Goal: Task Accomplishment & Management: Manage account settings

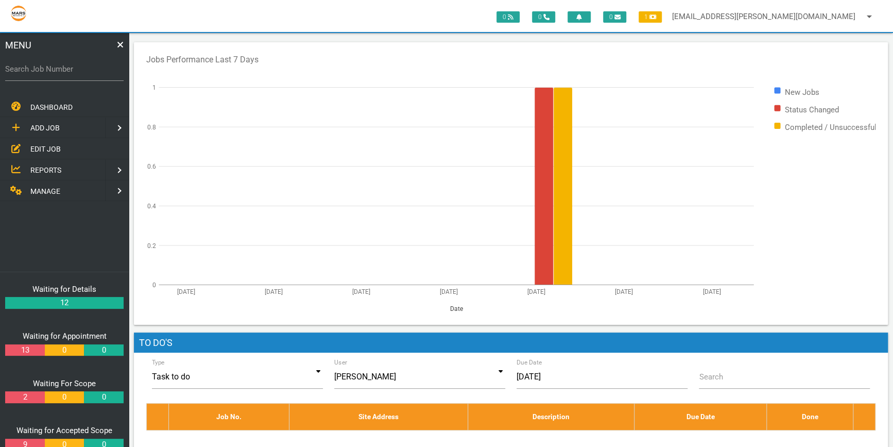
click at [40, 67] on label "Search Job Number" at bounding box center [64, 69] width 118 height 12
click at [40, 67] on input "Search Job Number" at bounding box center [64, 69] width 118 height 24
drag, startPoint x: 28, startPoint y: 63, endPoint x: 33, endPoint y: 64, distance: 5.3
click at [28, 59] on label "Search Job Number" at bounding box center [52, 54] width 95 height 9
click at [28, 63] on input "Search Job Number" at bounding box center [64, 69] width 118 height 24
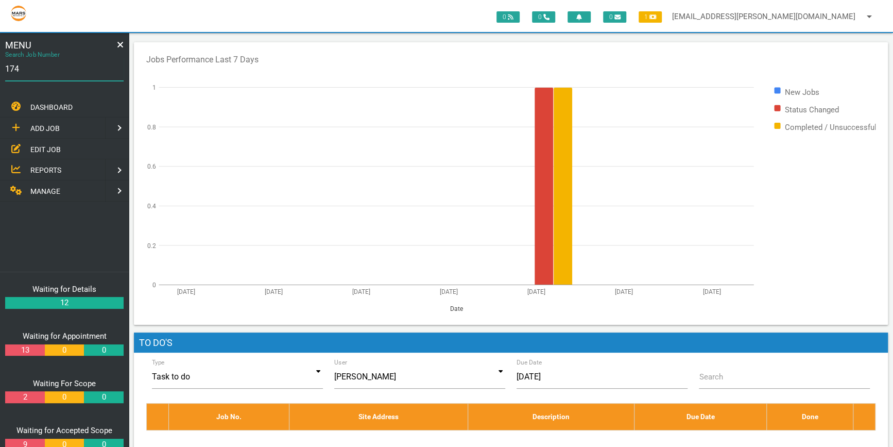
type input "1743"
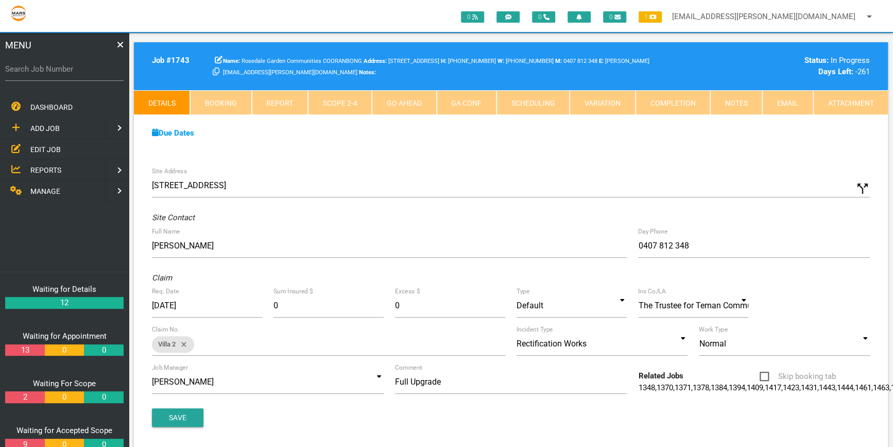
click at [869, 98] on link "Attachment" at bounding box center [850, 102] width 75 height 25
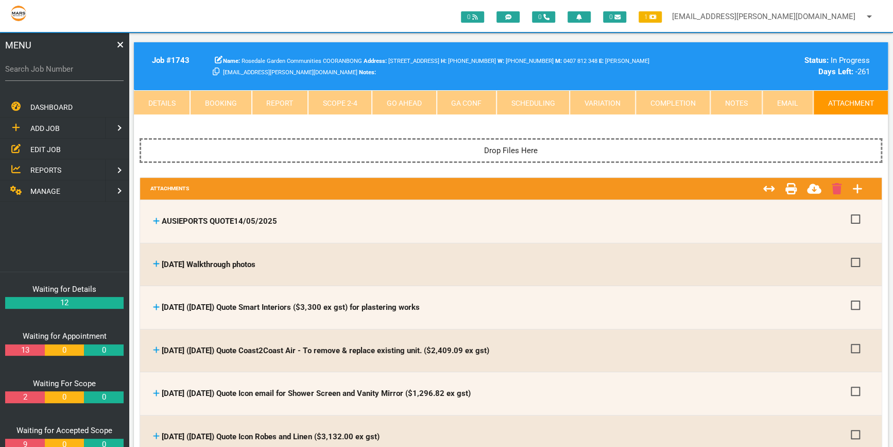
click at [780, 101] on link "Email" at bounding box center [787, 102] width 50 height 25
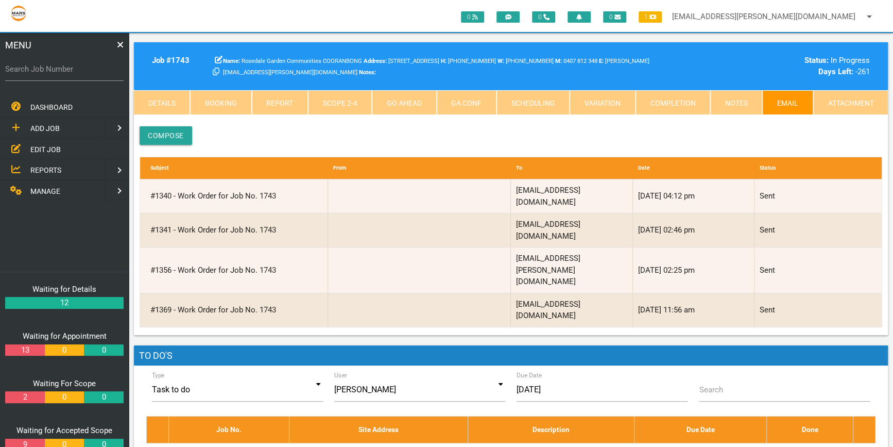
click at [849, 98] on link "Attachment" at bounding box center [850, 102] width 75 height 25
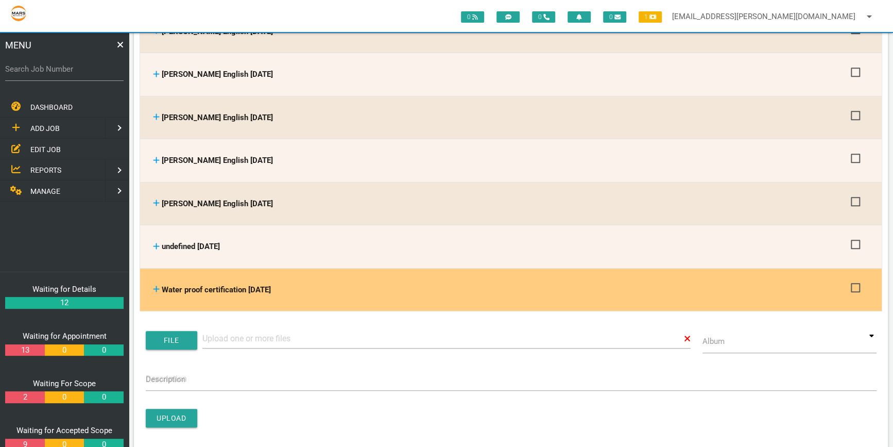
scroll to position [2716, 0]
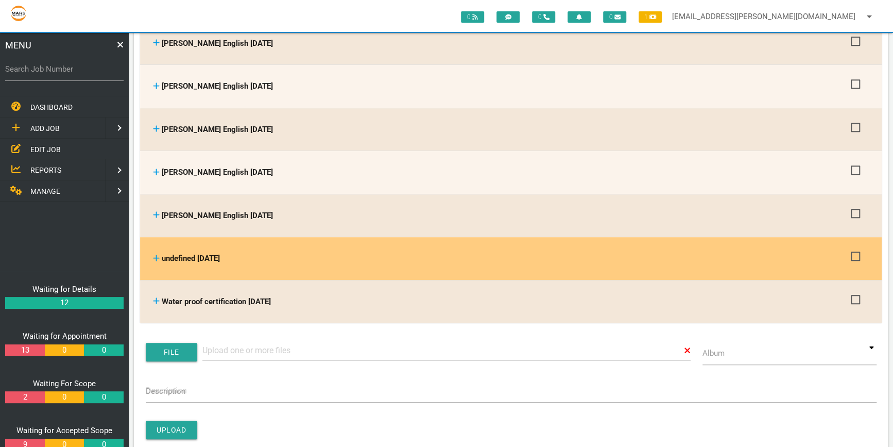
click at [200, 253] on span "undefined [DATE]" at bounding box center [191, 257] width 58 height 9
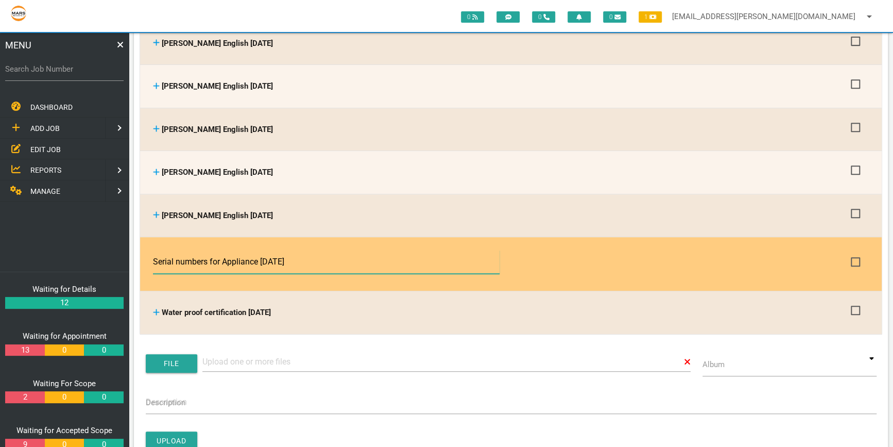
type input "Serial numbers for Appliances [DATE]"
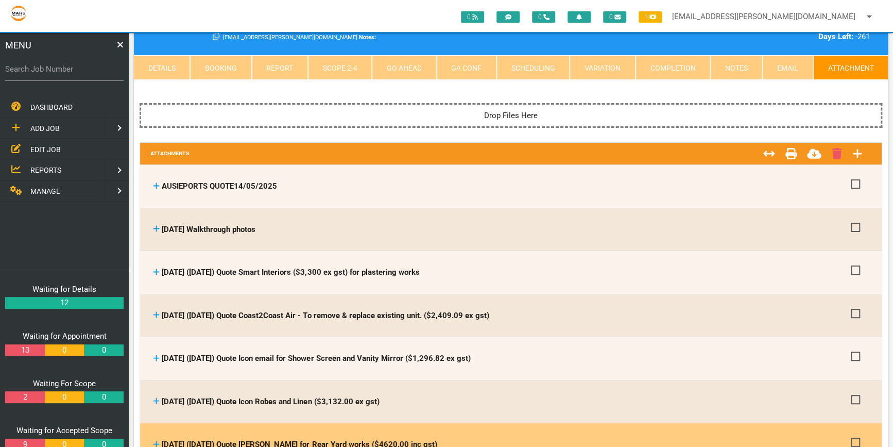
scroll to position [0, 0]
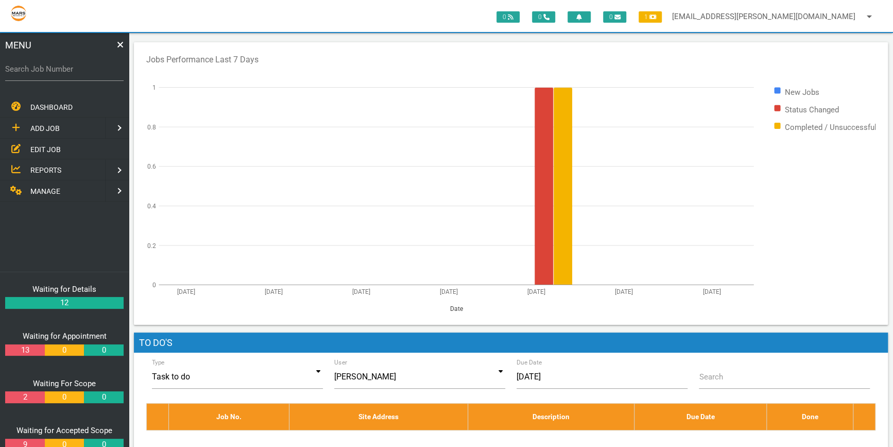
click at [21, 70] on label "Search Job Number" at bounding box center [64, 69] width 118 height 12
click at [21, 70] on input "Search Job Number" at bounding box center [64, 69] width 118 height 24
type input "1774"
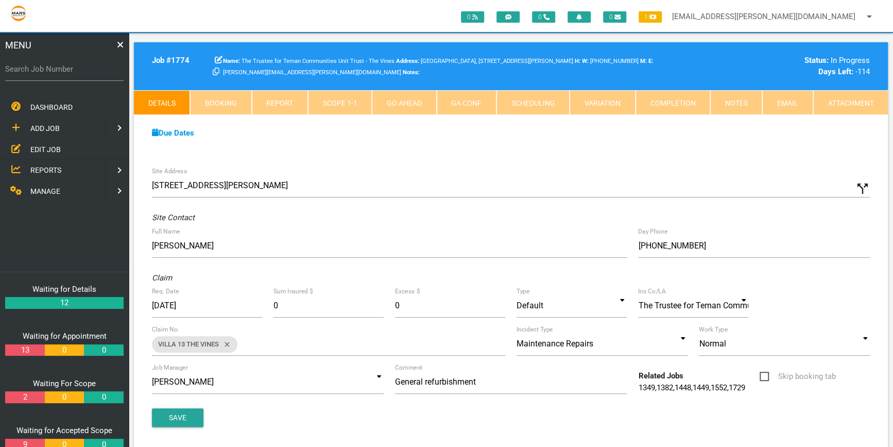
click at [849, 103] on link "Attachment" at bounding box center [850, 102] width 75 height 25
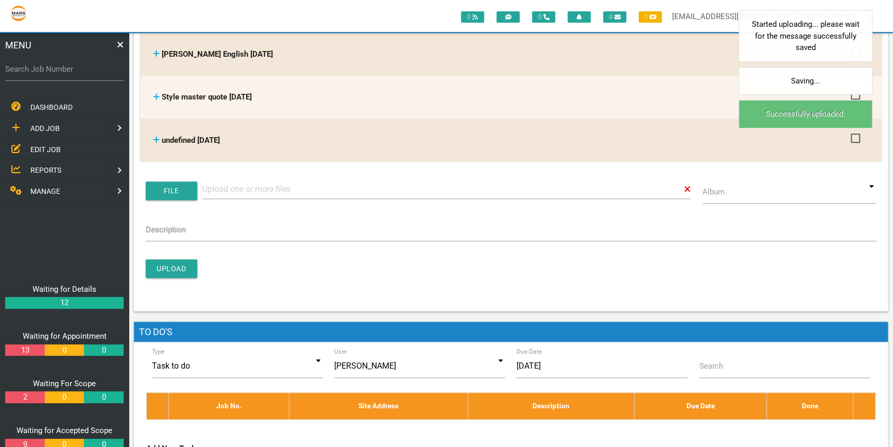
scroll to position [328, 0]
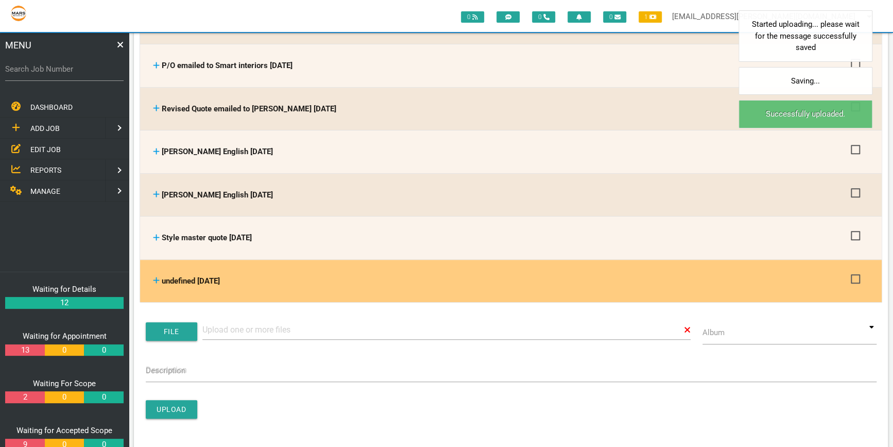
click at [200, 276] on span "undefined [DATE]" at bounding box center [191, 280] width 58 height 9
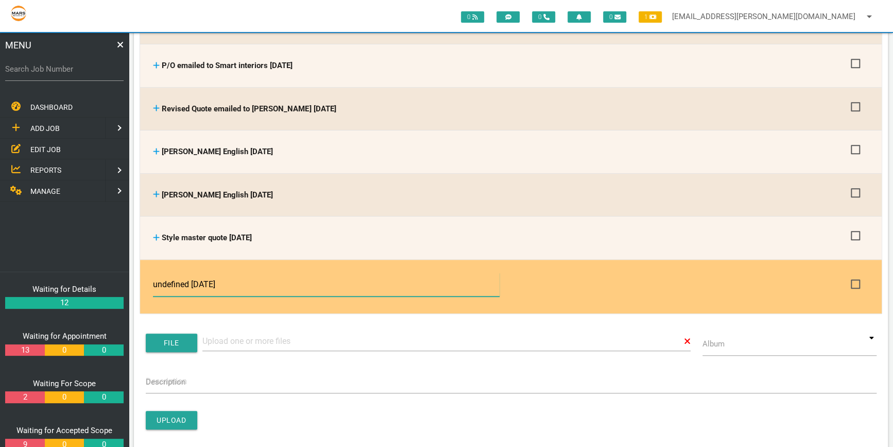
click at [191, 281] on input "undefined [DATE]" at bounding box center [326, 285] width 346 height 24
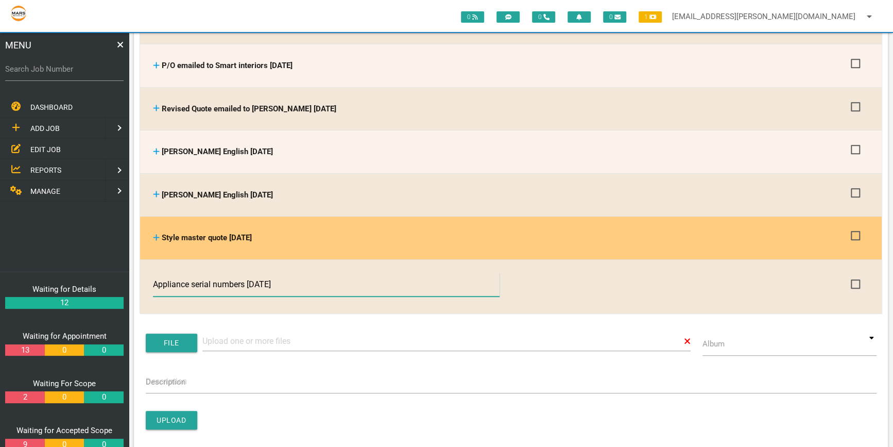
type input "Appliance serial numbers [DATE]"
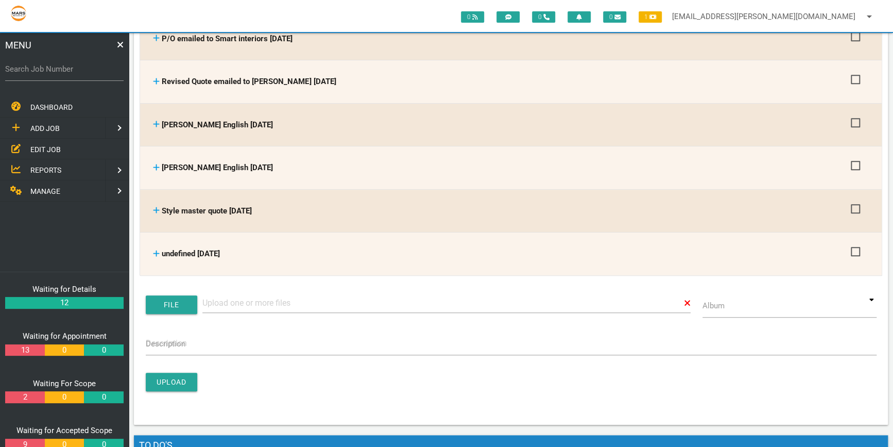
scroll to position [375, 0]
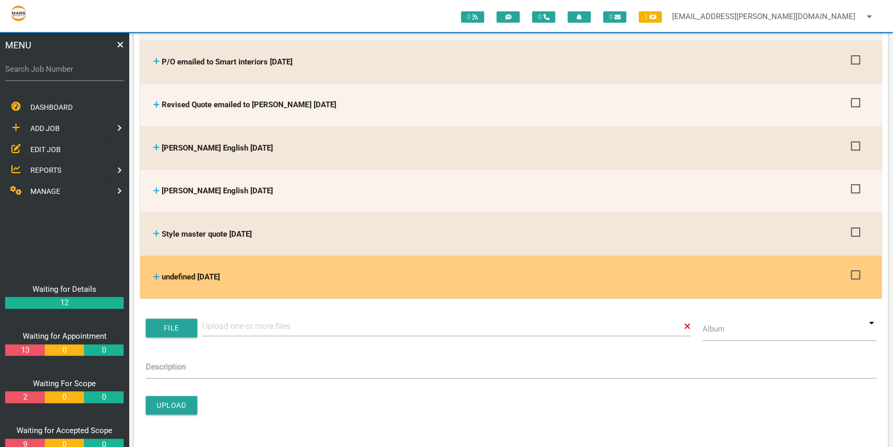
click at [200, 273] on span "undefined [DATE]" at bounding box center [191, 276] width 58 height 9
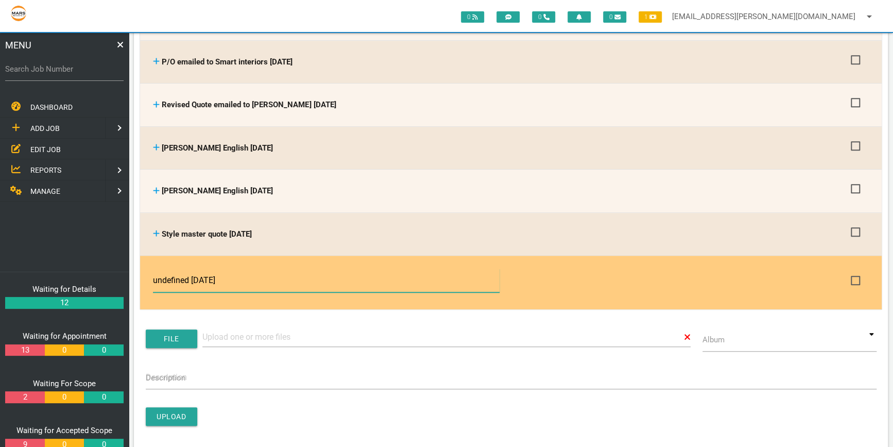
click at [192, 278] on input "undefined [DATE]" at bounding box center [326, 280] width 346 height 24
type input "Completion photos [DATE]"
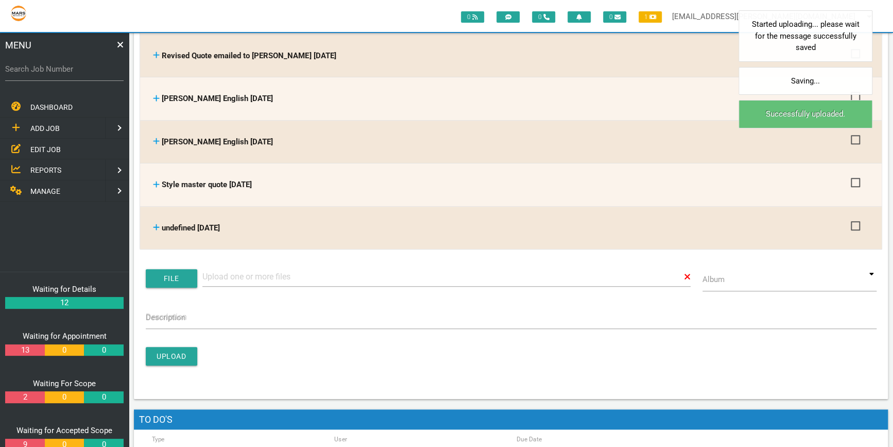
scroll to position [468, 0]
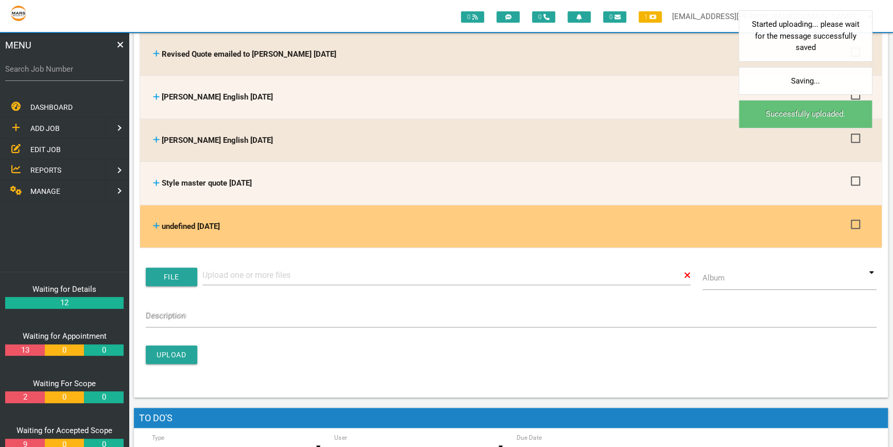
click at [201, 222] on span "undefined [DATE]" at bounding box center [191, 226] width 58 height 9
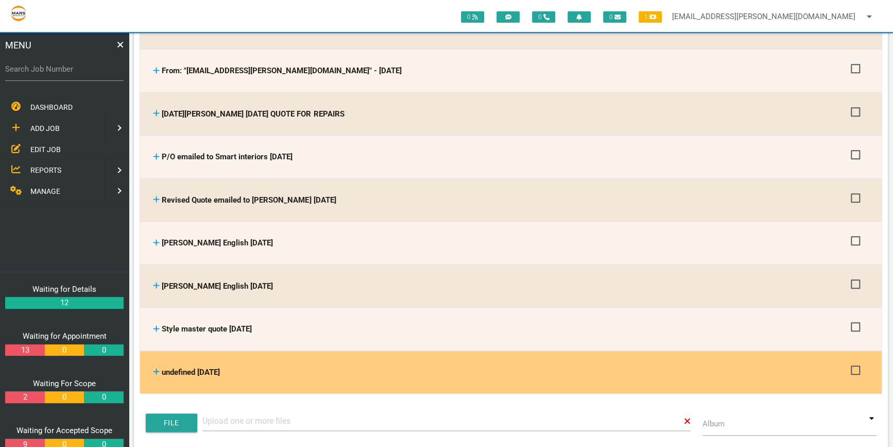
scroll to position [291, 0]
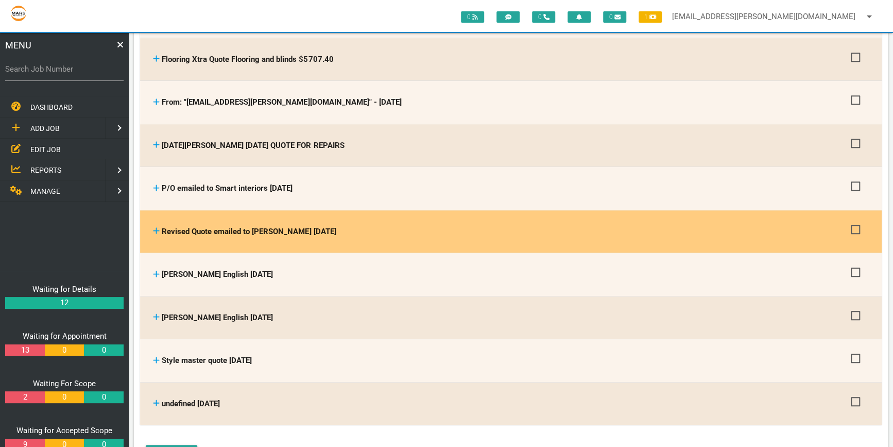
click at [312, 246] on div "Revised Quote emailed to [PERSON_NAME] [DATE] Revised Quote emailed to [PERSON_…" at bounding box center [510, 231] width 731 height 43
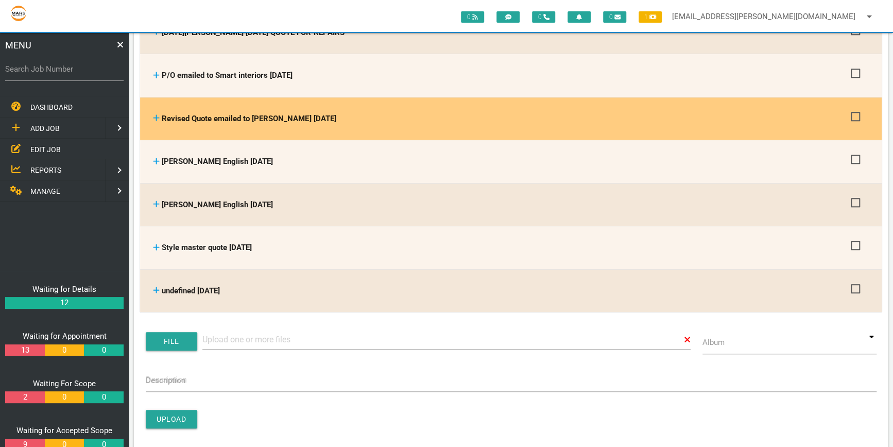
scroll to position [432, 0]
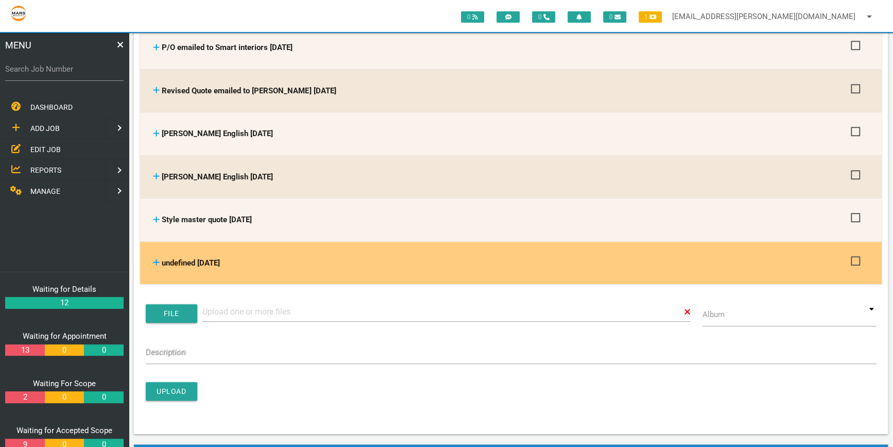
click at [201, 258] on span "undefined [DATE]" at bounding box center [191, 262] width 58 height 9
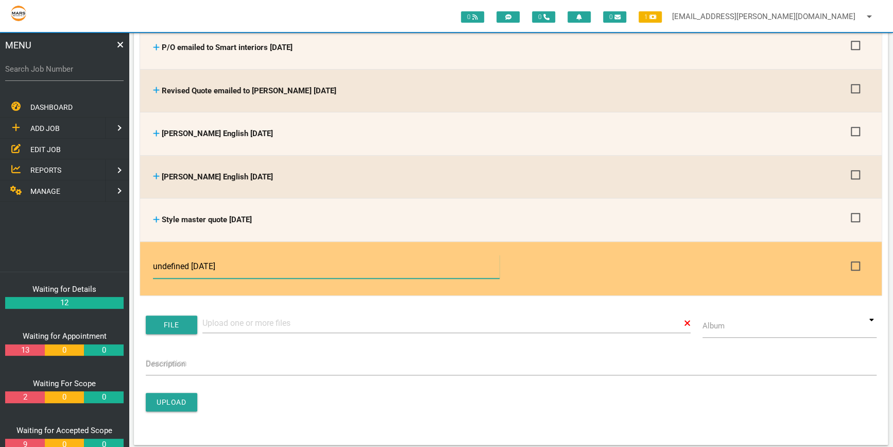
click at [192, 262] on input "undefined [DATE]" at bounding box center [326, 266] width 346 height 24
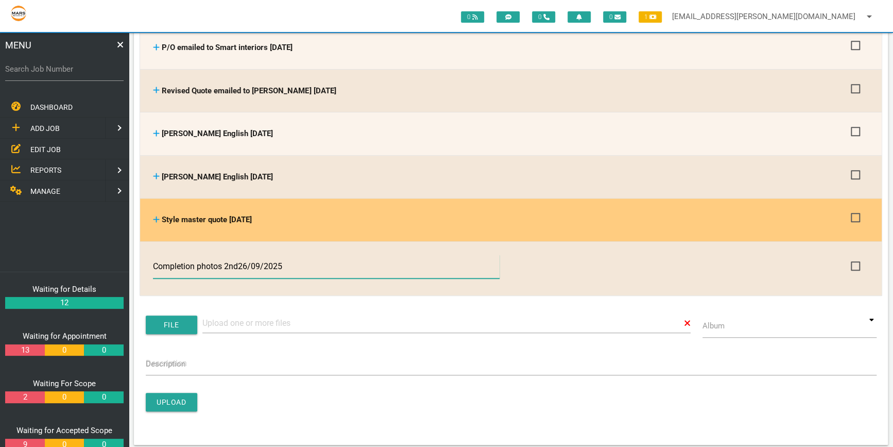
type input "Completion photos 2nd [DATE]"
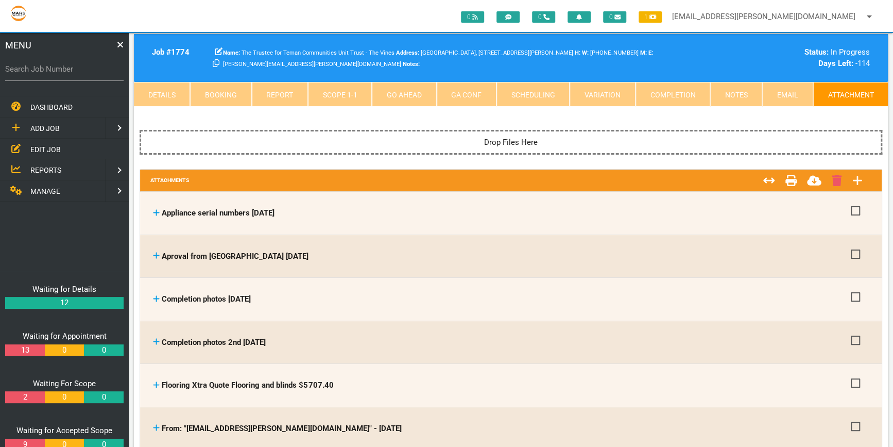
scroll to position [0, 0]
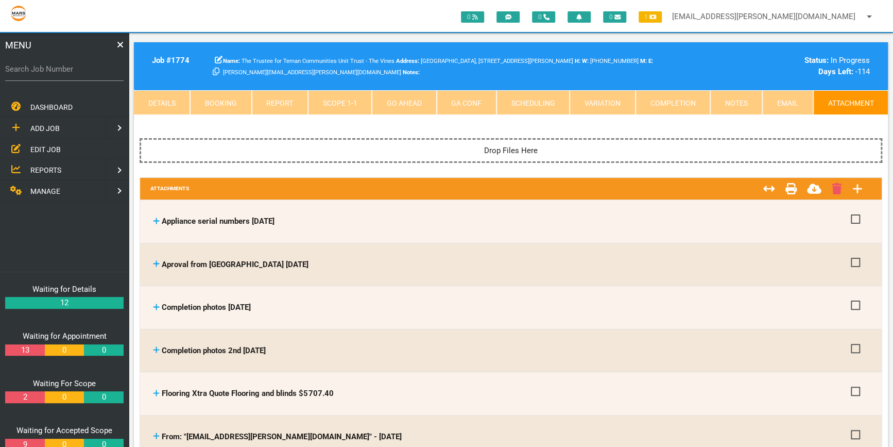
click at [12, 66] on label "Search Job Number" at bounding box center [64, 69] width 118 height 12
click at [12, 66] on input "Search Job Number" at bounding box center [64, 69] width 118 height 24
click at [19, 73] on label "Search Job Number" at bounding box center [64, 69] width 118 height 12
click at [19, 73] on input "Search Job Number" at bounding box center [64, 69] width 118 height 24
type input "1743"
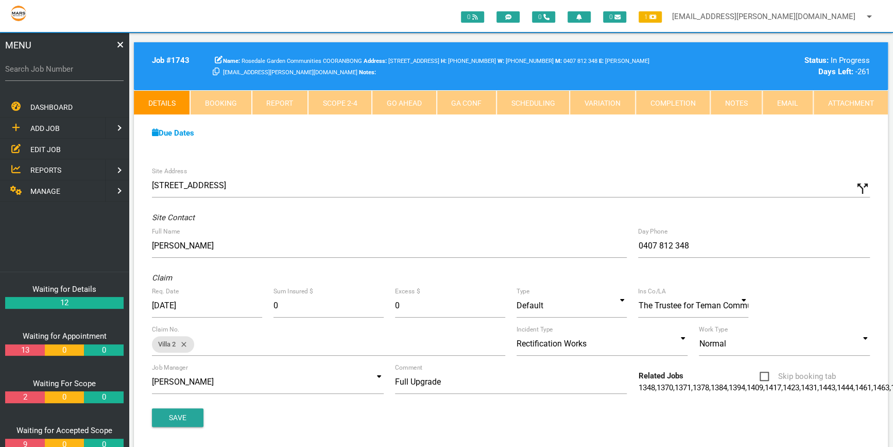
click at [844, 98] on link "Attachment" at bounding box center [850, 102] width 75 height 25
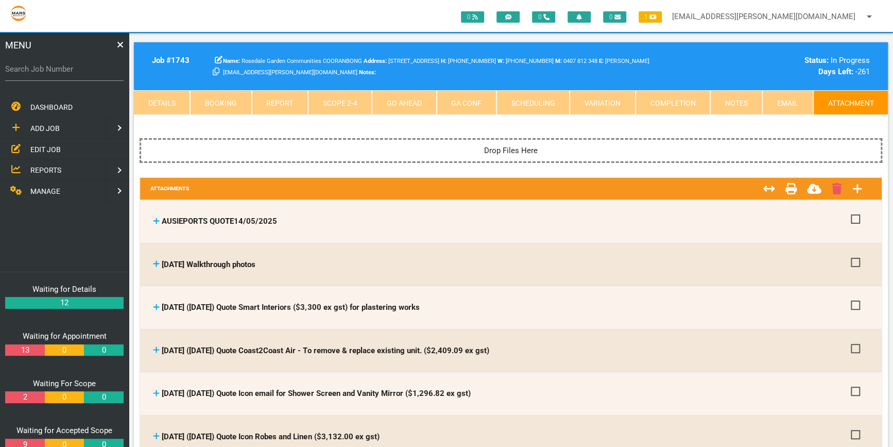
click at [793, 98] on link "Email" at bounding box center [787, 102] width 50 height 25
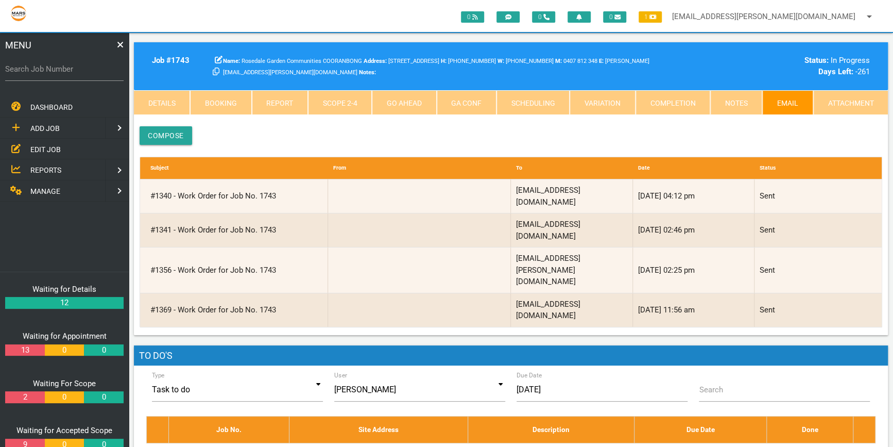
click at [839, 98] on link "Attachment" at bounding box center [850, 102] width 75 height 25
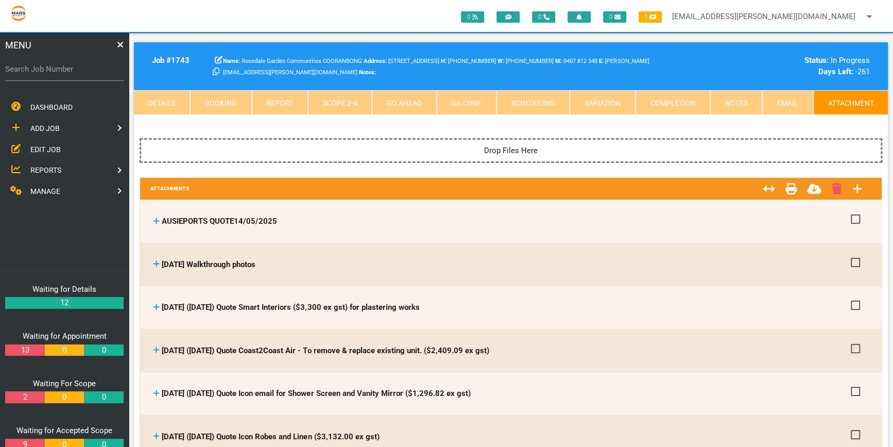
click at [333, 101] on link "Scope 2 - 4" at bounding box center [340, 102] width 64 height 25
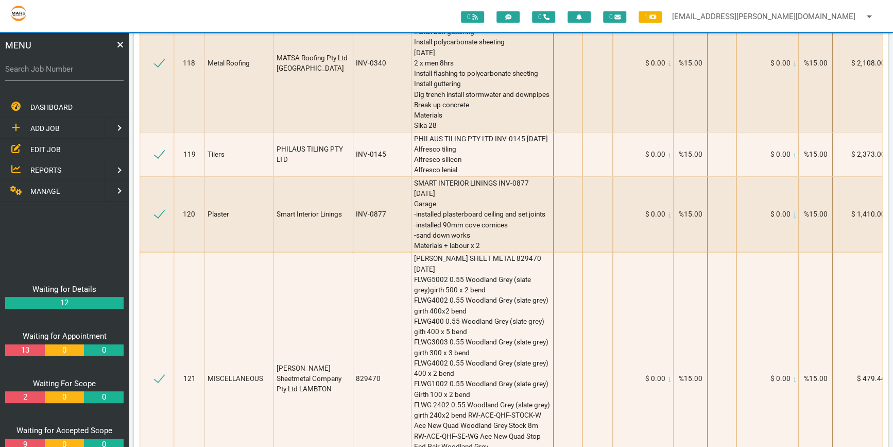
scroll to position [10365, 0]
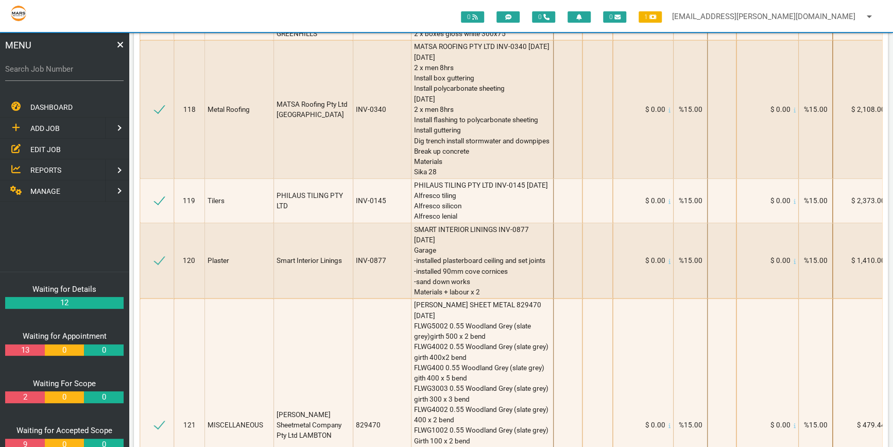
scroll to position [10271, 0]
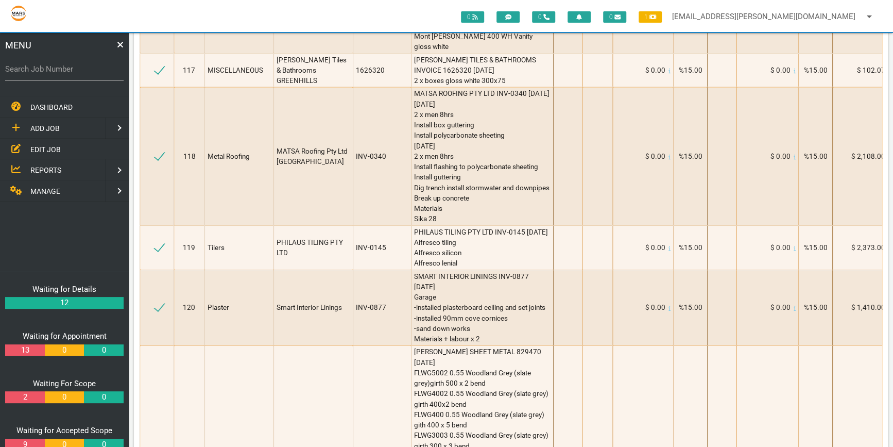
drag, startPoint x: 457, startPoint y: 279, endPoint x: 547, endPoint y: 299, distance: 92.5
copy tr "2200H 2700W series A Woodland Grey Roller Door including Motor 3 x remotes and …"
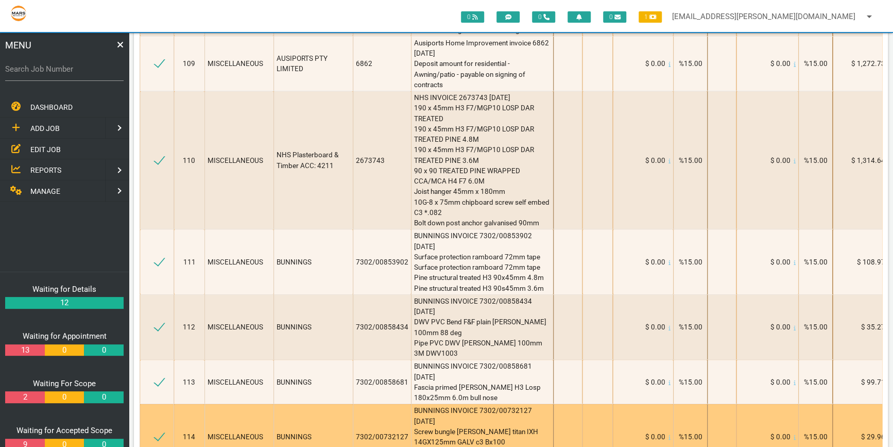
scroll to position [9568, 0]
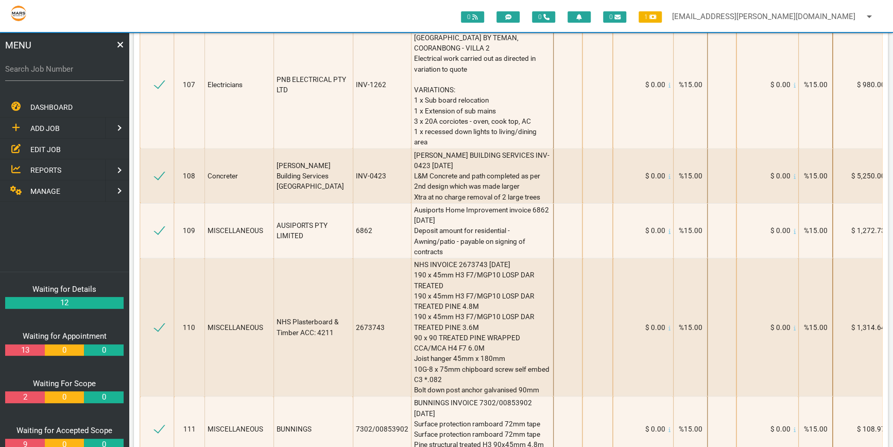
drag, startPoint x: 10, startPoint y: 68, endPoint x: 37, endPoint y: 68, distance: 26.8
click at [10, 68] on label "Search Job Number" at bounding box center [64, 69] width 118 height 12
click at [10, 68] on input "Search Job Number" at bounding box center [64, 69] width 118 height 24
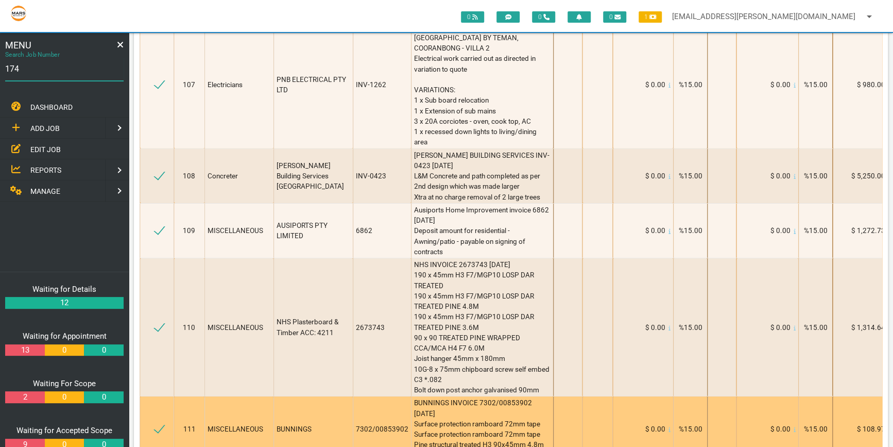
type input "1746"
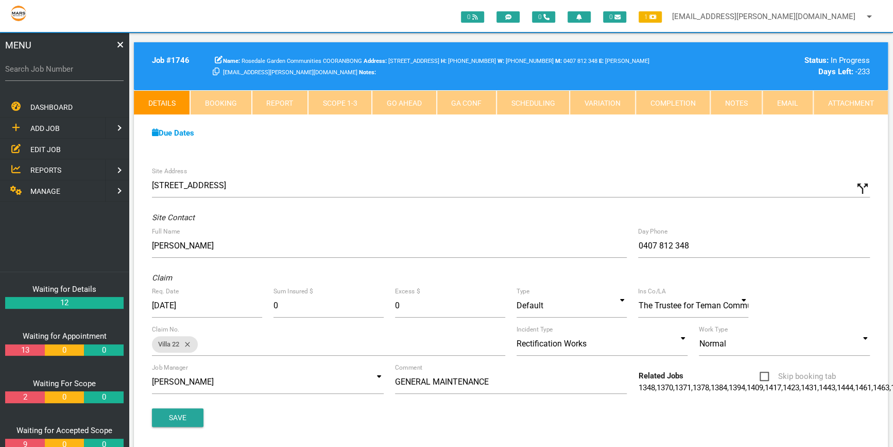
click at [853, 101] on link "Attachment" at bounding box center [850, 102] width 75 height 25
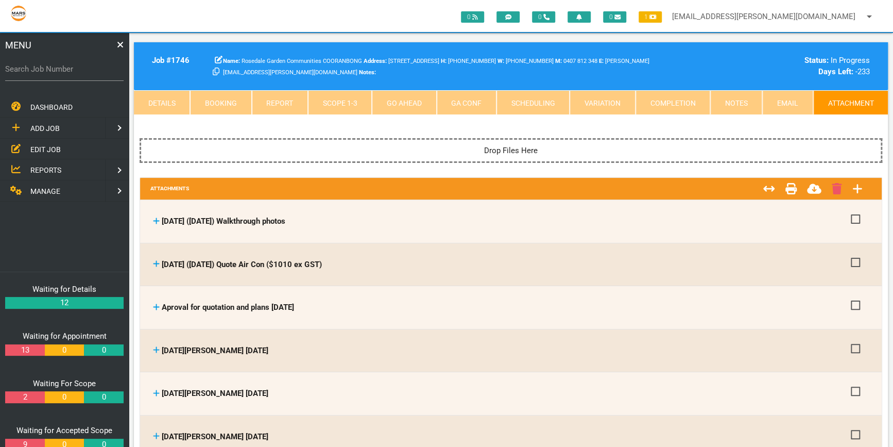
click at [157, 100] on link "Details" at bounding box center [162, 102] width 56 height 25
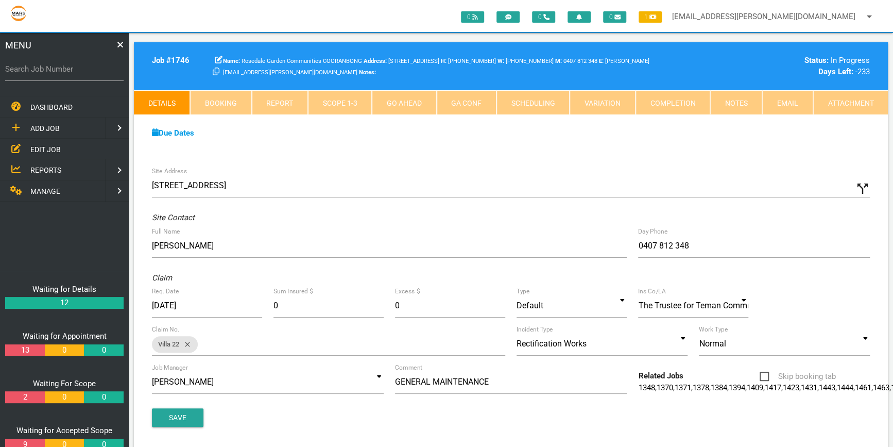
click at [851, 98] on link "Attachment" at bounding box center [850, 102] width 75 height 25
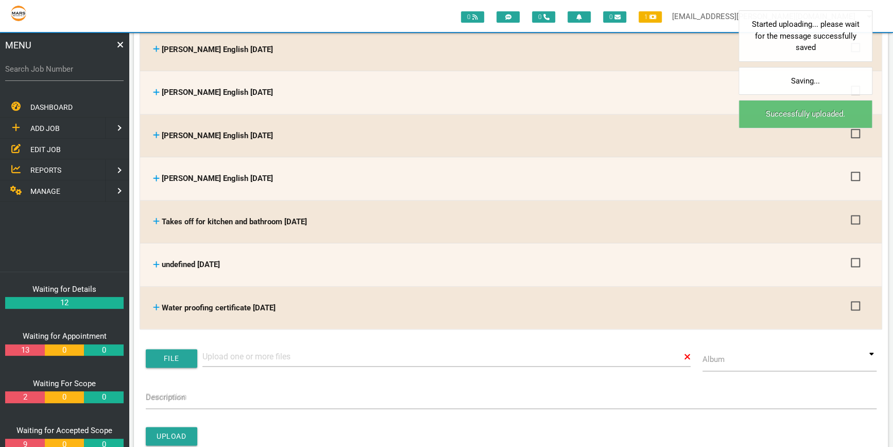
scroll to position [796, 0]
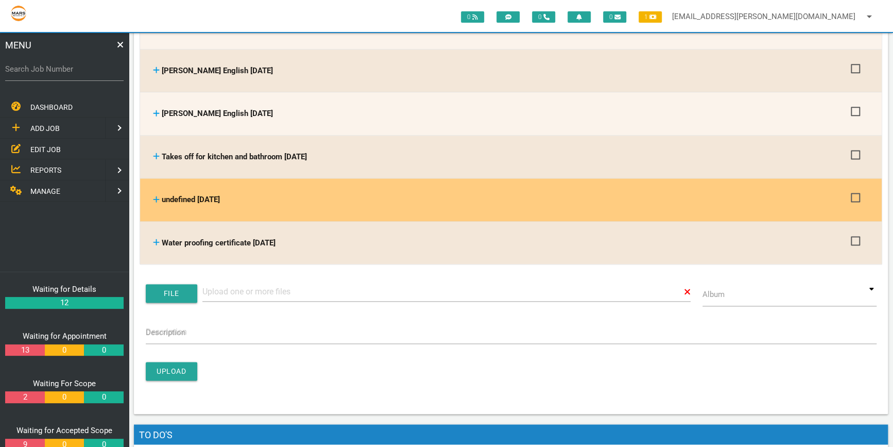
click at [200, 195] on span "undefined [DATE]" at bounding box center [191, 199] width 58 height 9
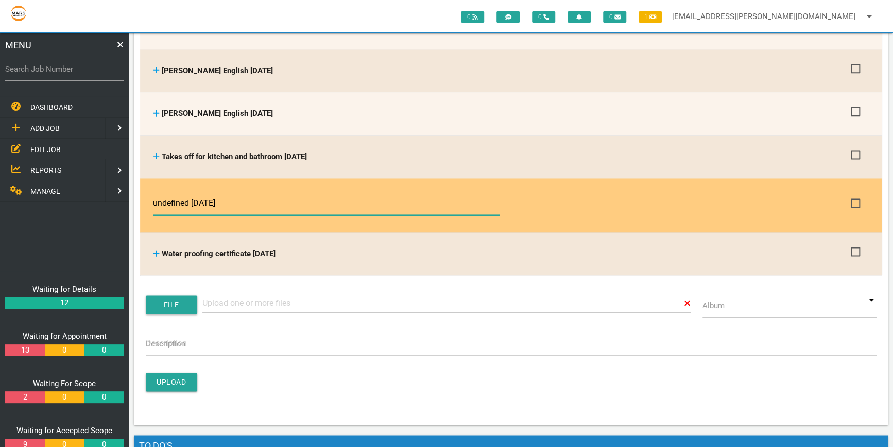
click at [191, 197] on input "undefined [DATE]" at bounding box center [326, 203] width 346 height 24
type input "Roller door order Stoddarts [DATE]"
click at [385, 206] on input "Roller door order Stoddarts [DATE]" at bounding box center [326, 203] width 346 height 24
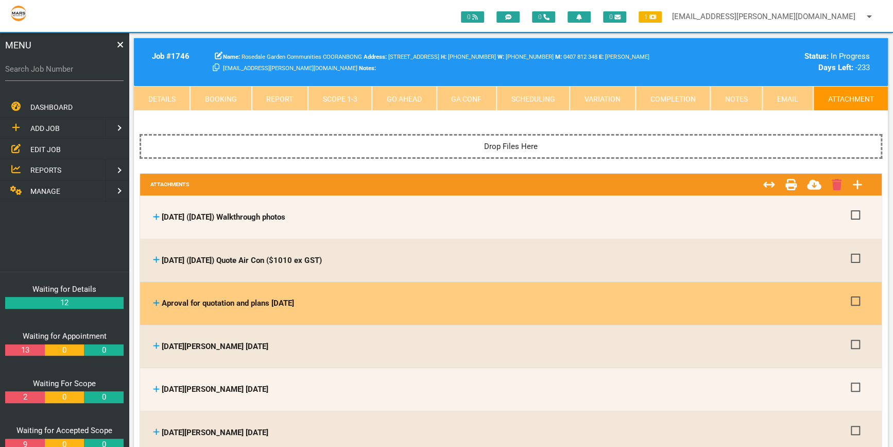
scroll to position [0, 0]
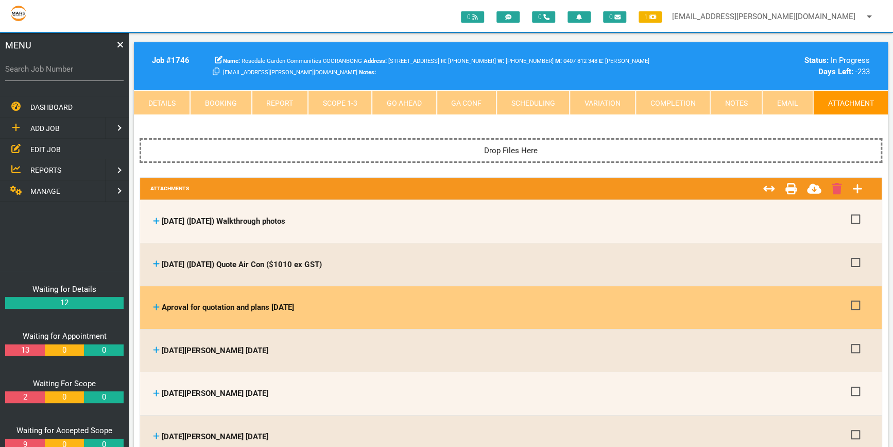
click at [461, 325] on div "Aproval for quotation and plans [DATE] Aproval for quotation and plans [DATE] F…" at bounding box center [510, 307] width 731 height 43
click at [517, 318] on th "Aproval for quotation and plans [DATE] Aproval for quotation and plans [DATE]" at bounding box center [499, 307] width 698 height 32
